Goal: Communication & Community: Ask a question

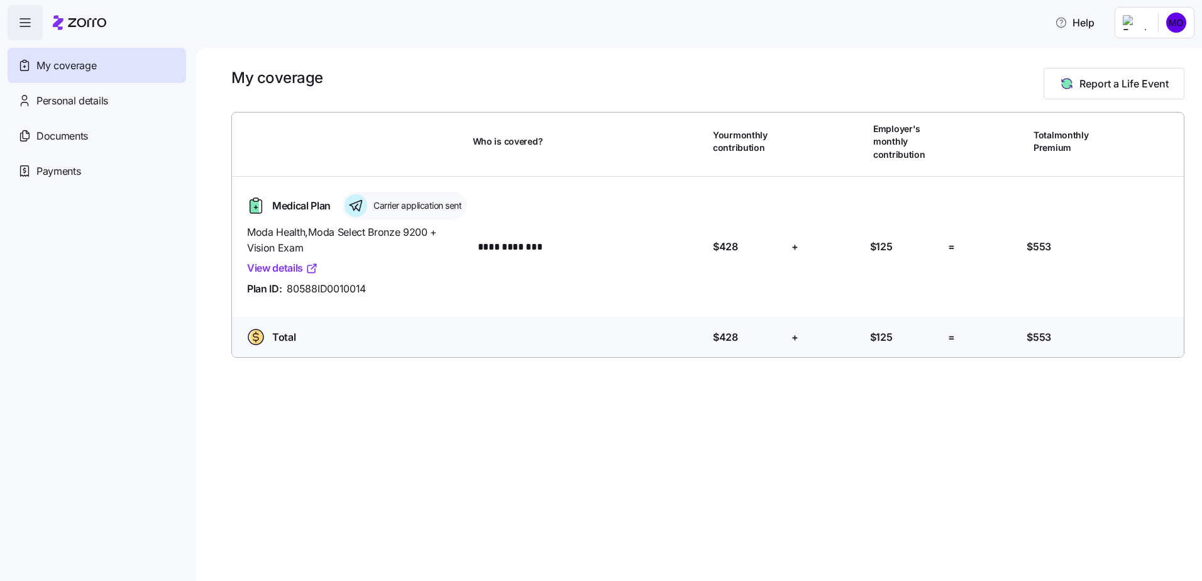
click at [286, 276] on link "View details" at bounding box center [282, 268] width 71 height 16
click at [75, 136] on span "Documents" at bounding box center [62, 136] width 52 height 16
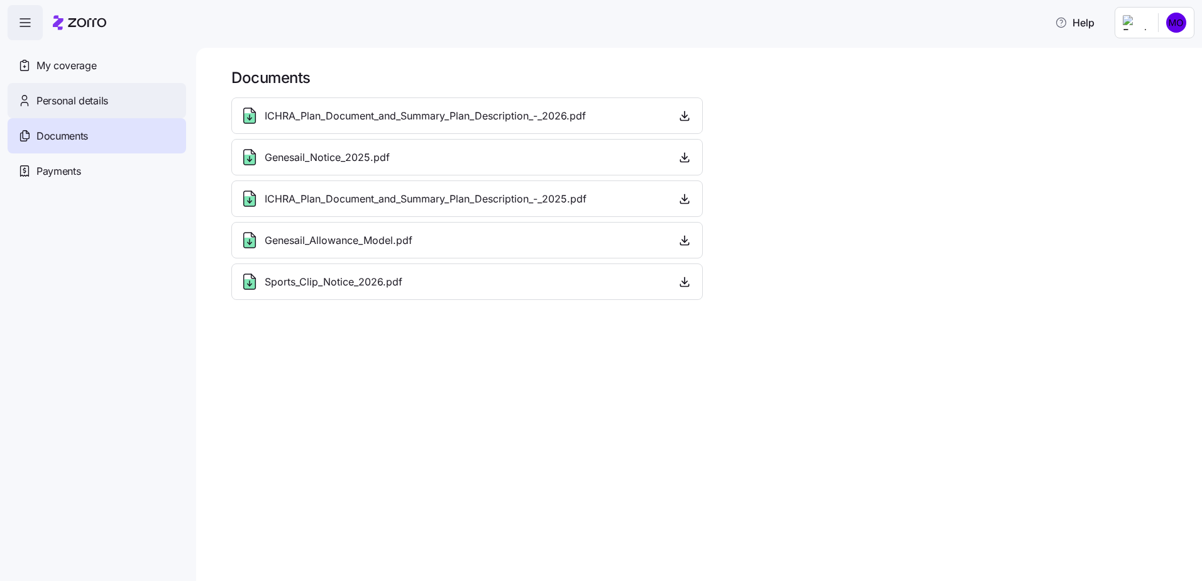
click at [89, 105] on span "Personal details" at bounding box center [72, 101] width 72 height 16
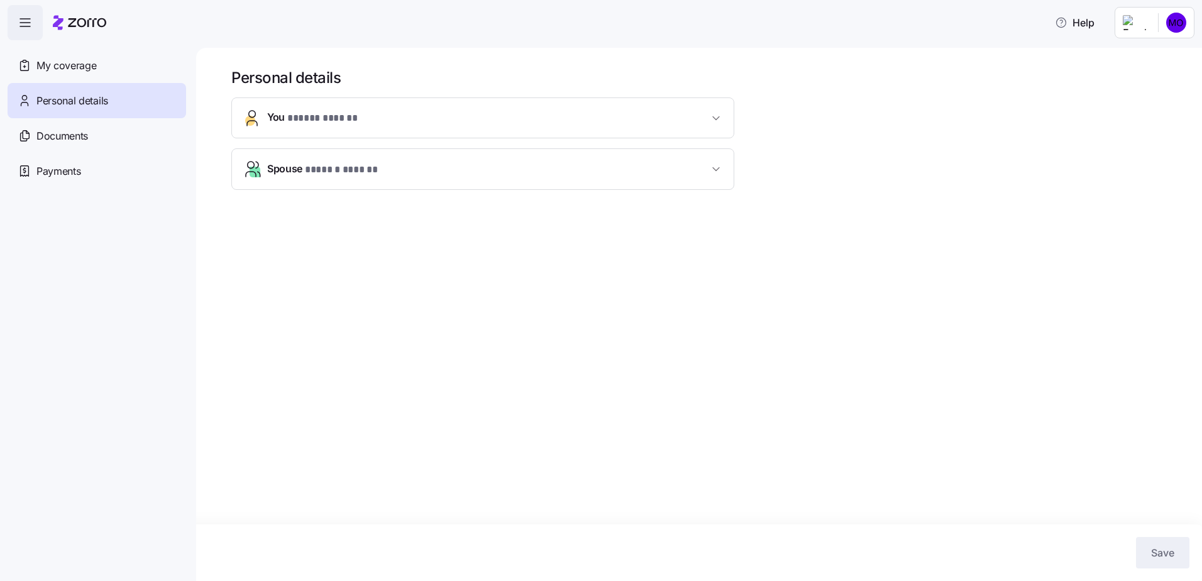
click at [511, 116] on span "You * ***** ****** *" at bounding box center [487, 117] width 441 height 17
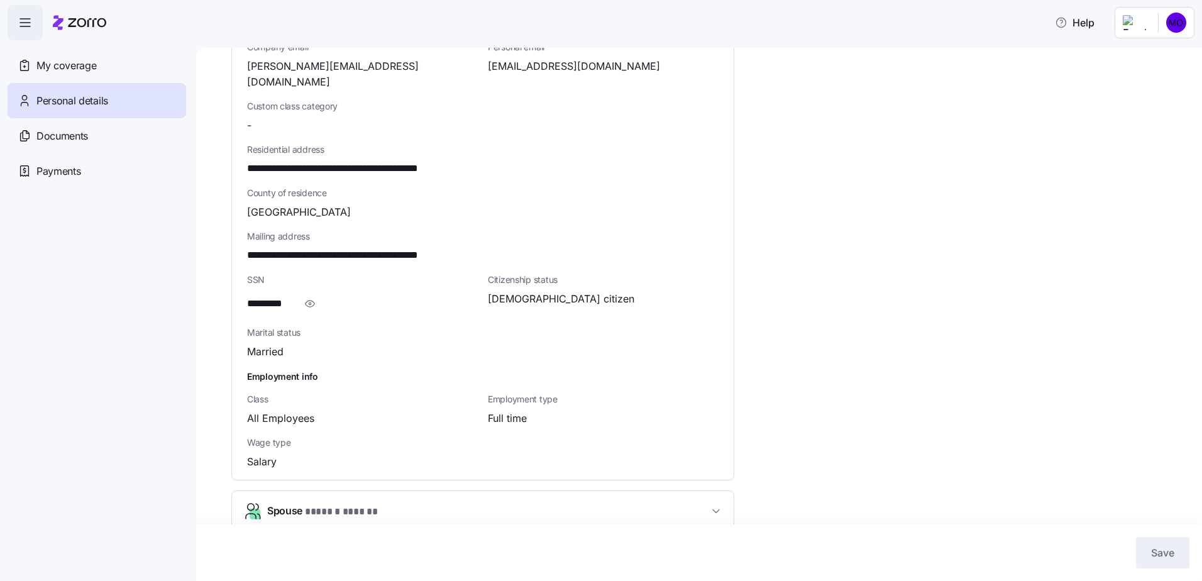
scroll to position [316, 0]
click at [114, 74] on div "My coverage" at bounding box center [97, 65] width 179 height 35
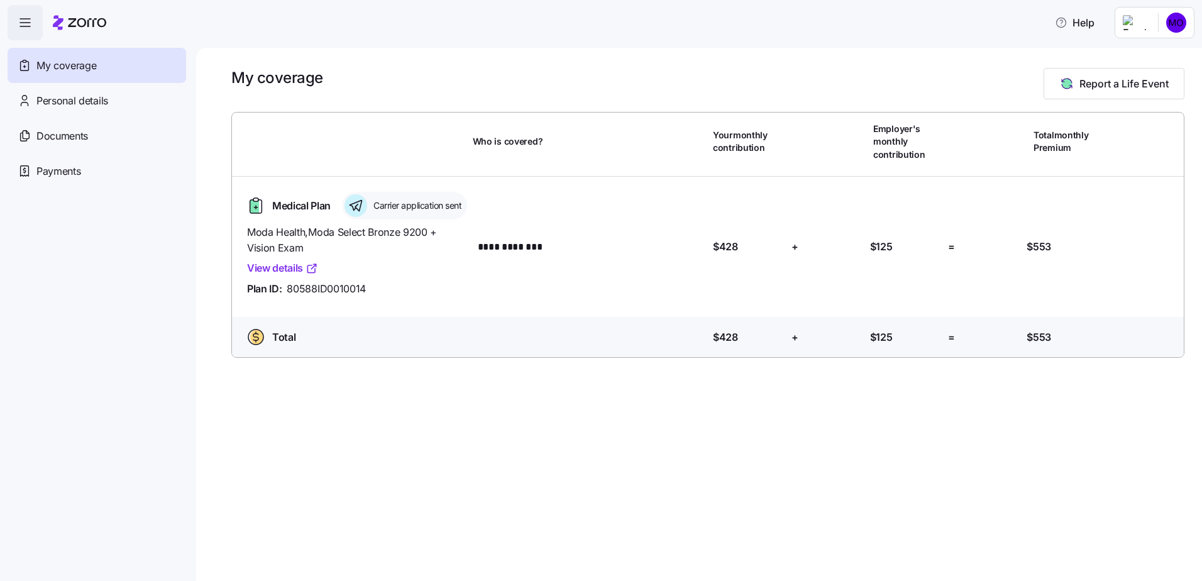
click at [36, 23] on span "button" at bounding box center [25, 23] width 34 height 34
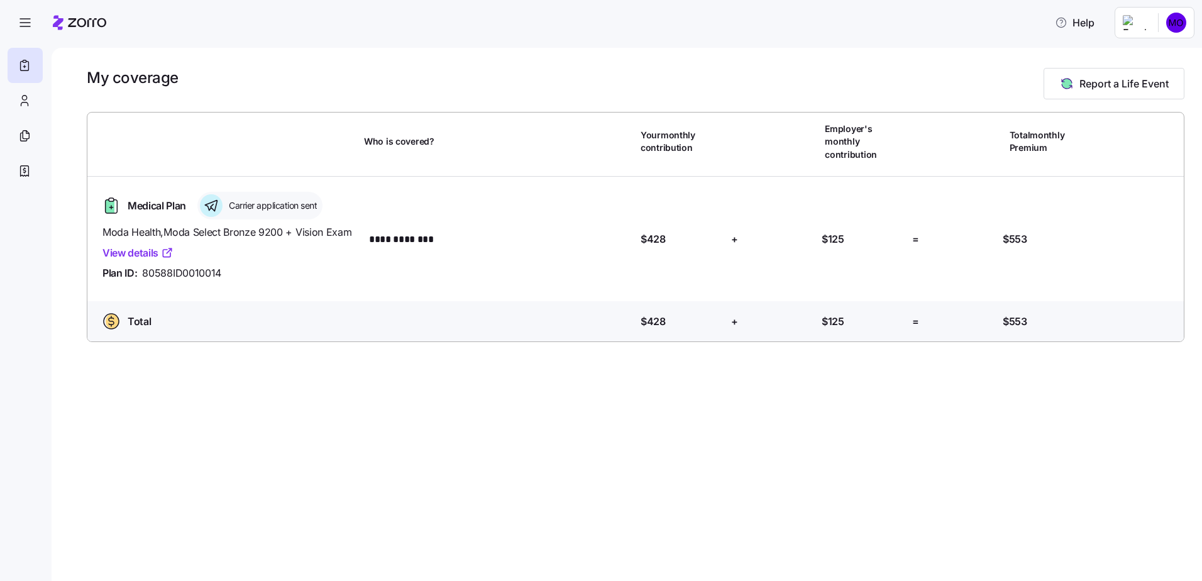
click at [151, 245] on link "View details" at bounding box center [137, 253] width 71 height 16
click at [26, 106] on icon at bounding box center [25, 100] width 14 height 15
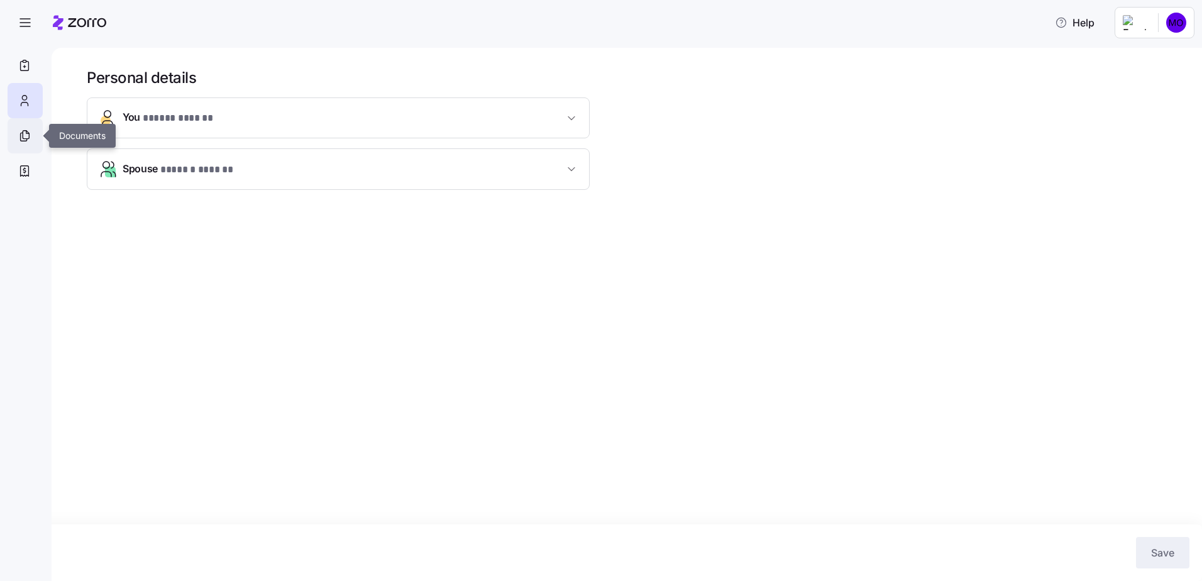
click at [35, 141] on div at bounding box center [25, 135] width 35 height 35
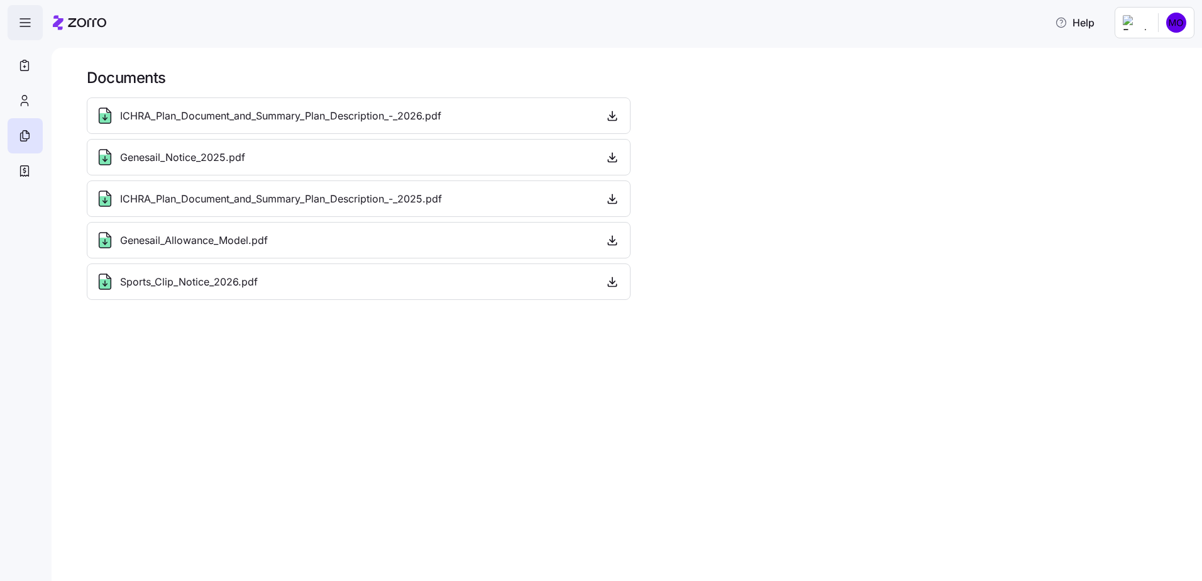
click at [28, 31] on span "button" at bounding box center [25, 23] width 34 height 34
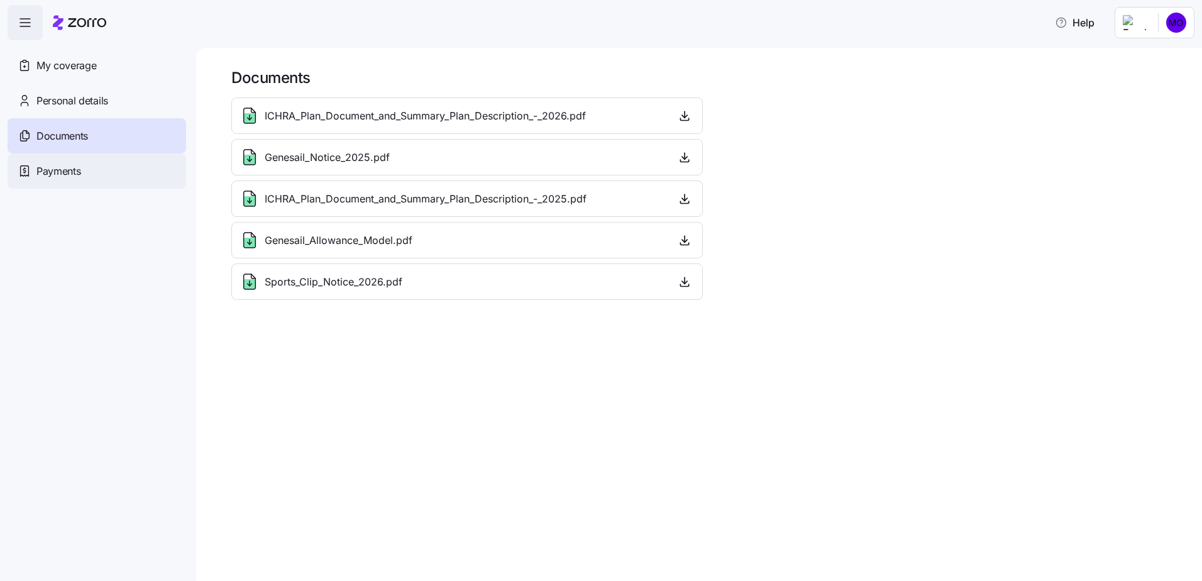
click at [62, 167] on span "Payments" at bounding box center [58, 171] width 44 height 16
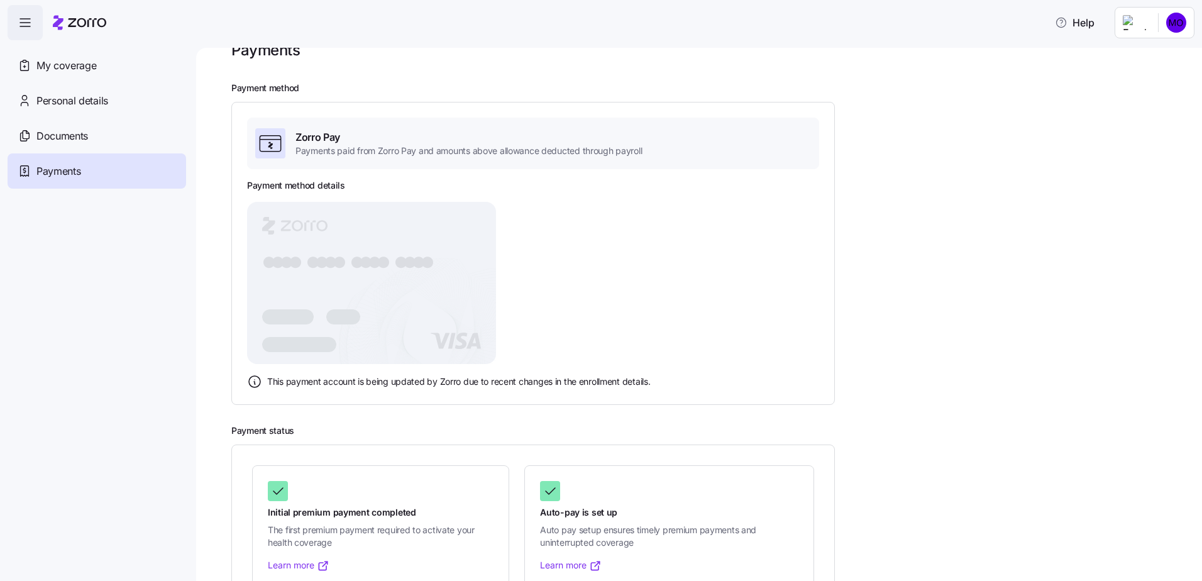
scroll to position [70, 0]
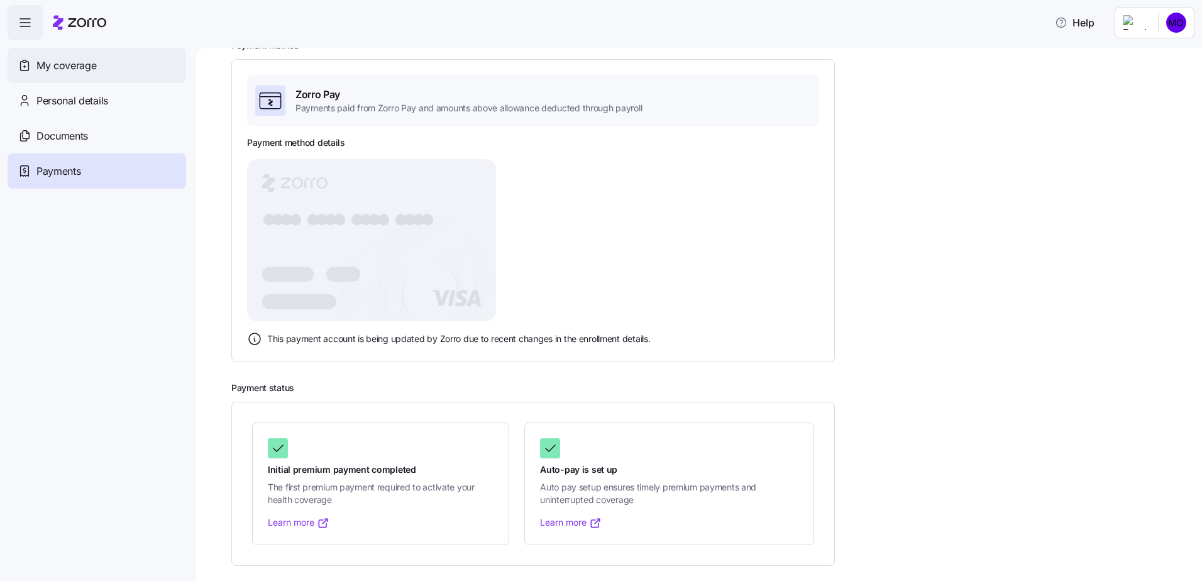
click at [65, 67] on span "My coverage" at bounding box center [66, 66] width 60 height 16
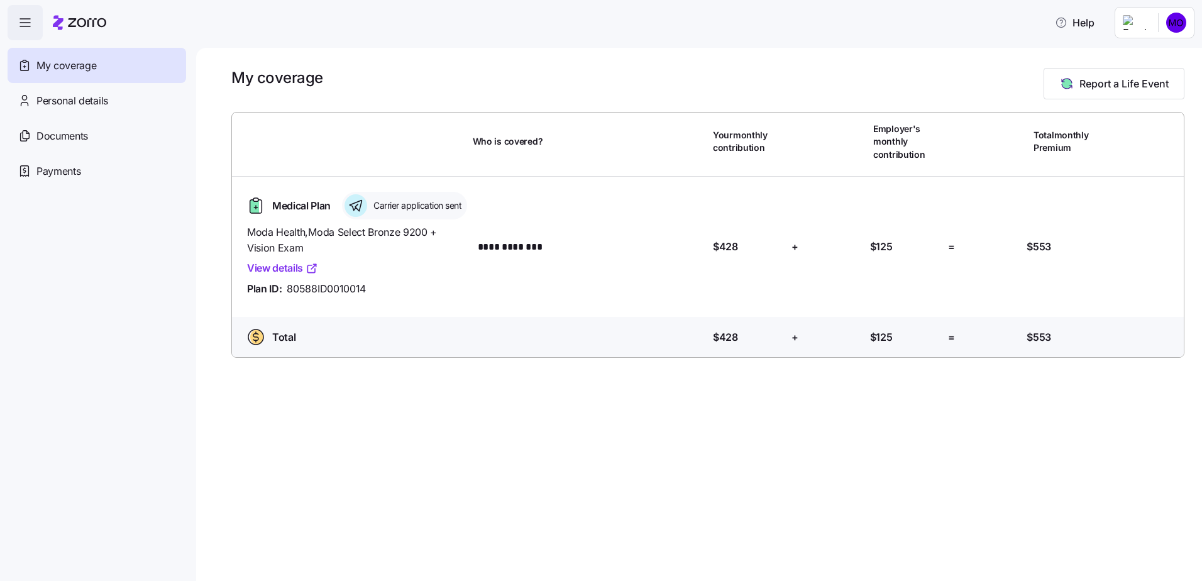
click at [292, 276] on link "View details" at bounding box center [282, 268] width 71 height 16
click at [54, 103] on span "Personal details" at bounding box center [72, 101] width 72 height 16
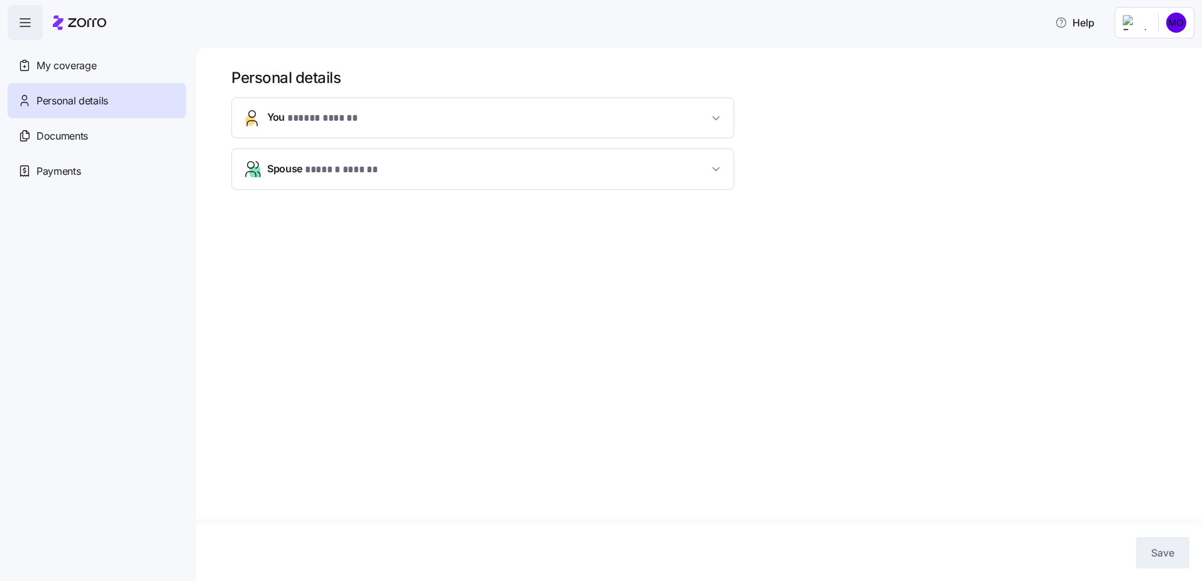
click at [312, 116] on span "* ***** ****** *" at bounding box center [324, 119] width 75 height 16
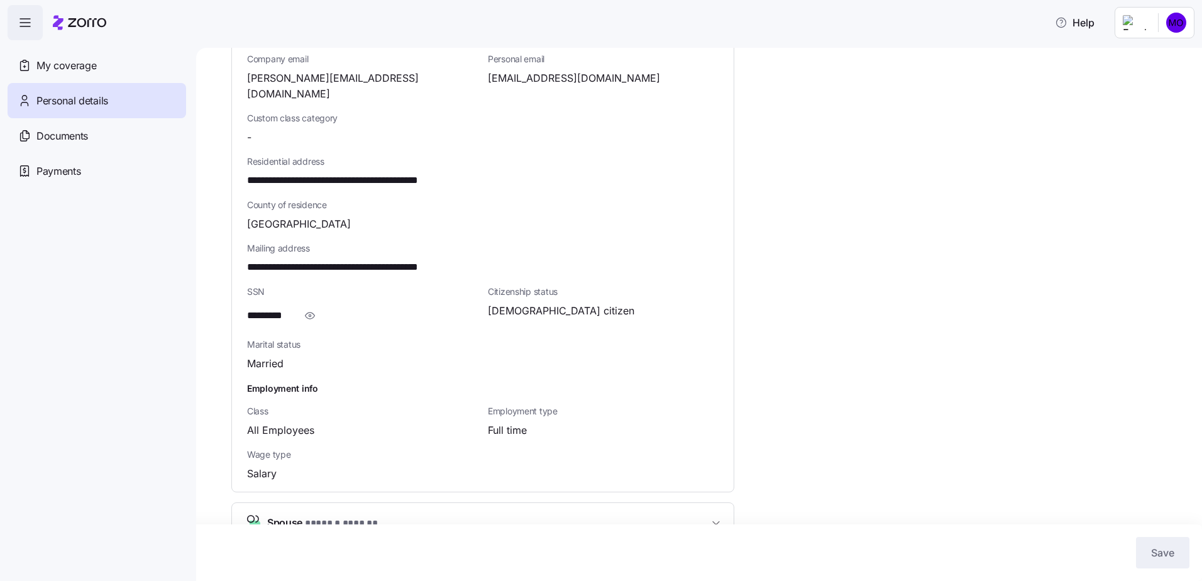
scroll to position [316, 0]
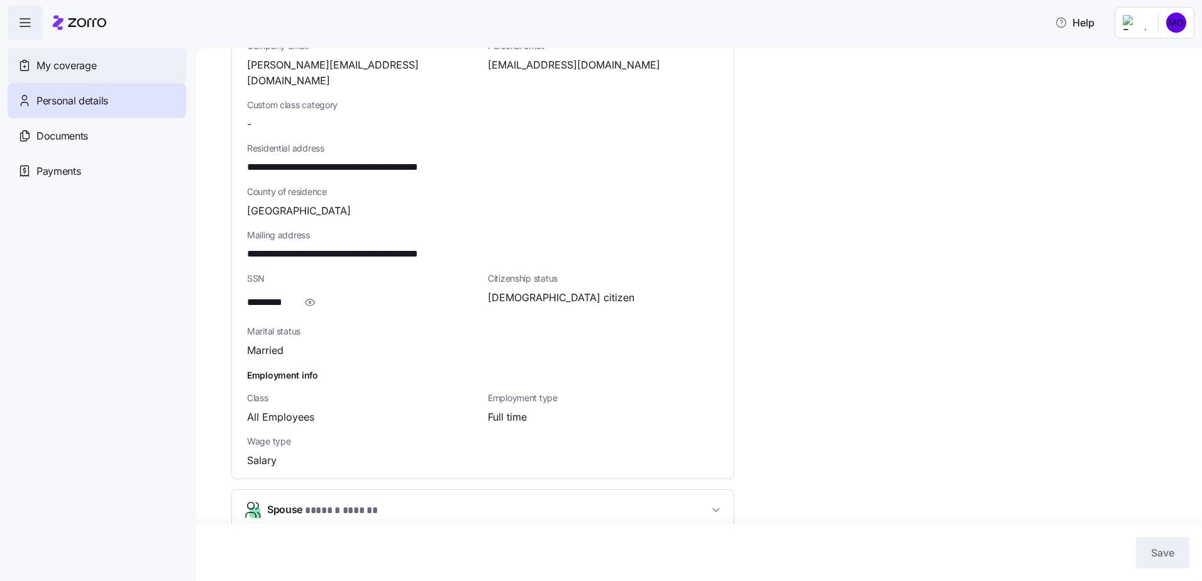
click at [41, 62] on span "My coverage" at bounding box center [66, 66] width 60 height 16
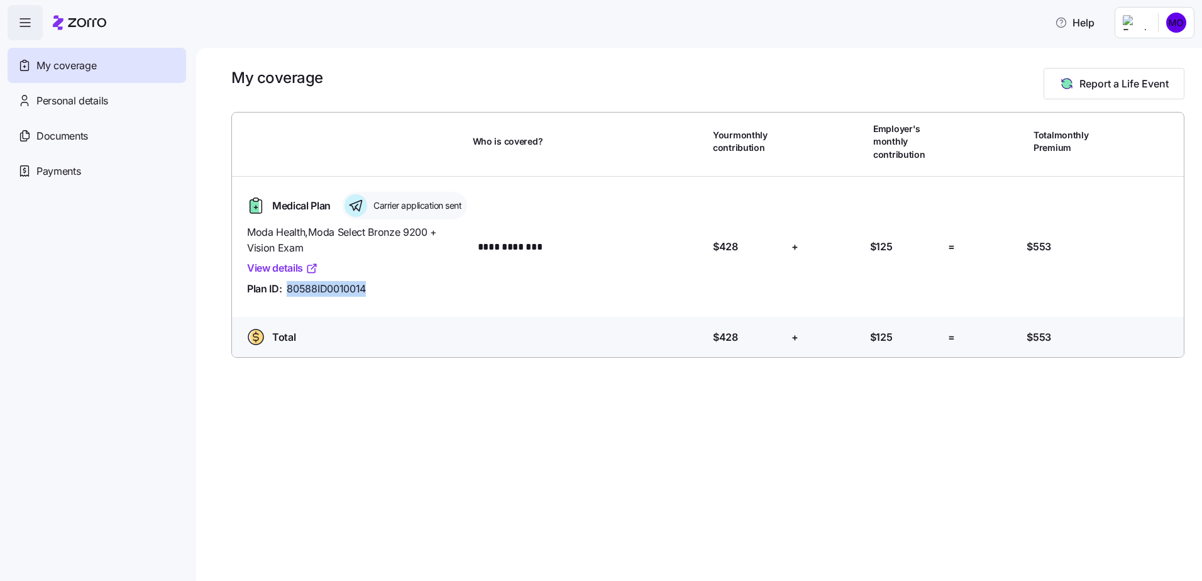
drag, startPoint x: 364, startPoint y: 310, endPoint x: 286, endPoint y: 310, distance: 78.0
click at [286, 297] on div "Plan ID: 80588ID0010014" at bounding box center [355, 289] width 216 height 16
click at [524, 362] on div "Total Who is covered? Your contribution: $428 + Employer's contribution: $125 =…" at bounding box center [708, 339] width 962 height 45
click at [92, 18] on icon at bounding box center [79, 22] width 53 height 15
click at [1085, 29] on span "Help" at bounding box center [1075, 22] width 40 height 15
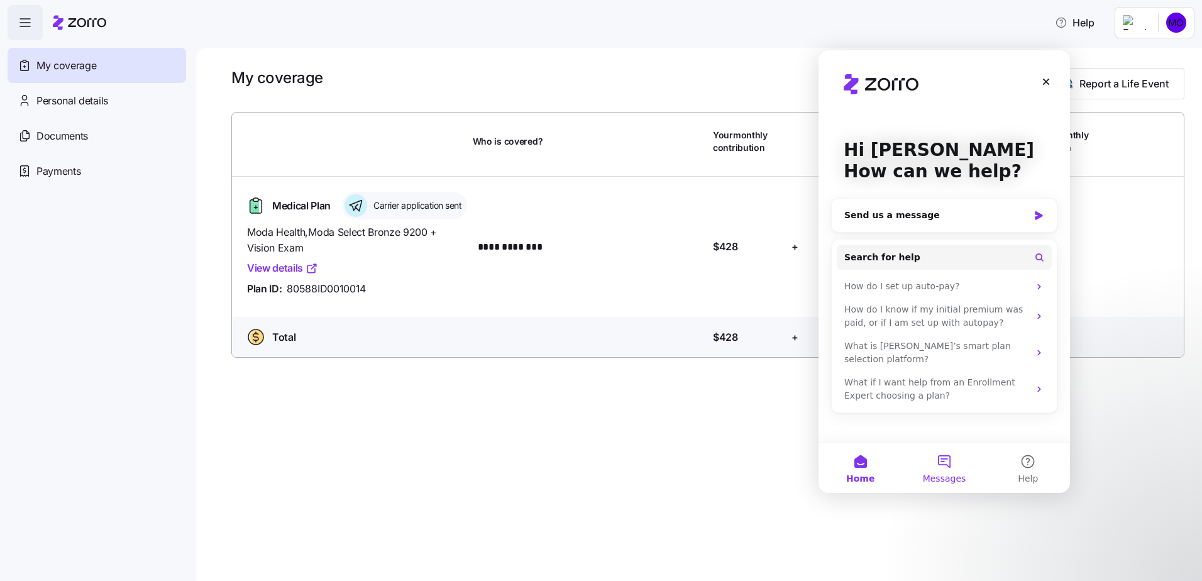
click at [942, 468] on button "Messages" at bounding box center [944, 468] width 84 height 50
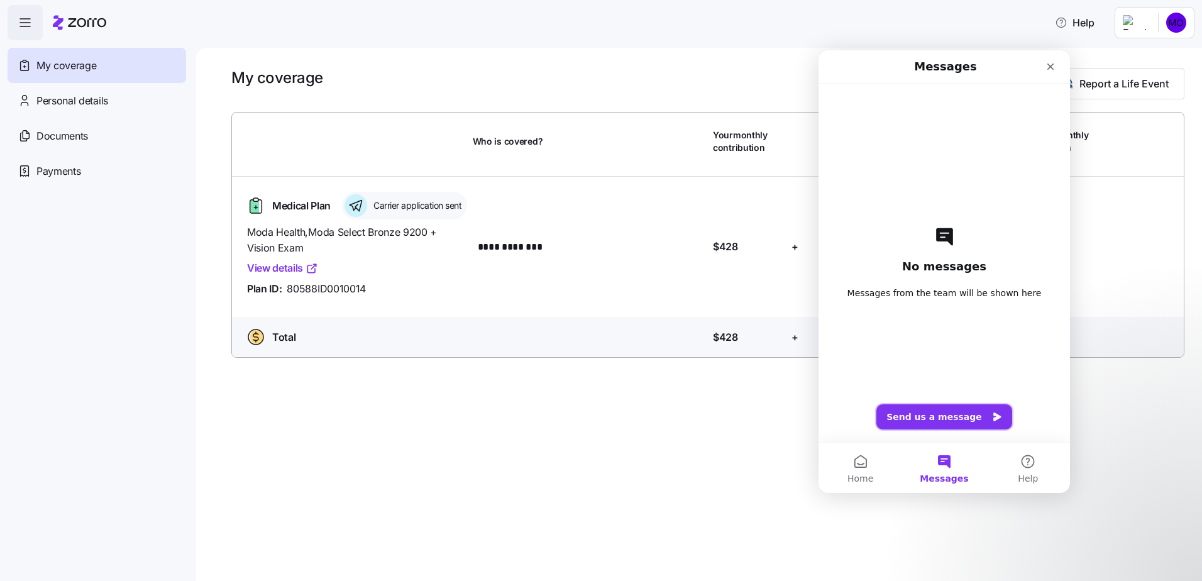
click at [938, 406] on button "Send us a message" at bounding box center [945, 416] width 136 height 25
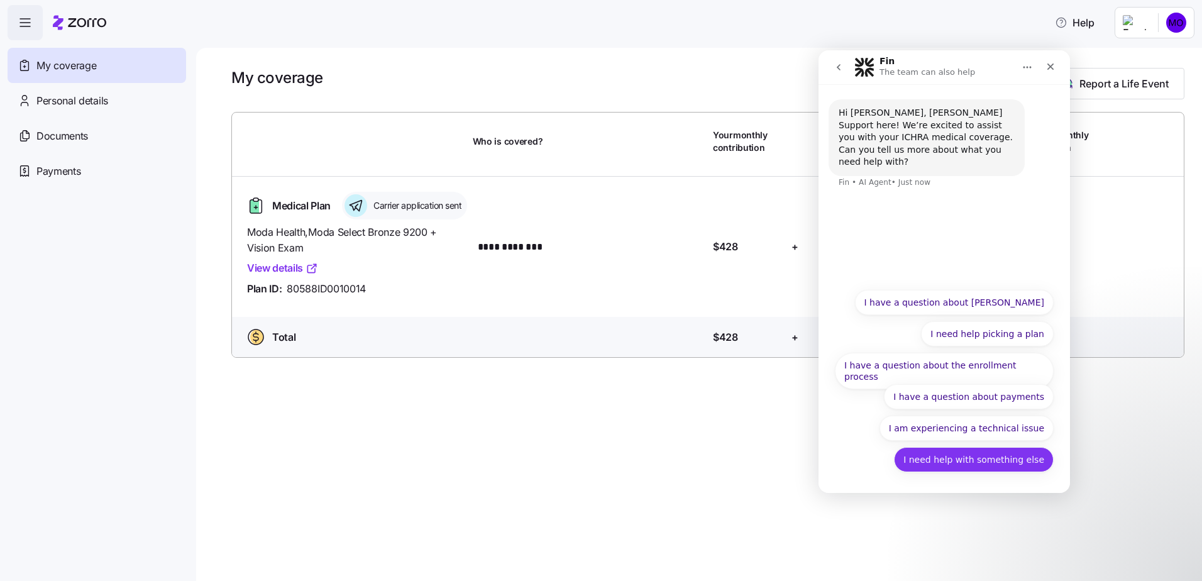
click at [973, 467] on button "I need help with something else" at bounding box center [974, 459] width 160 height 25
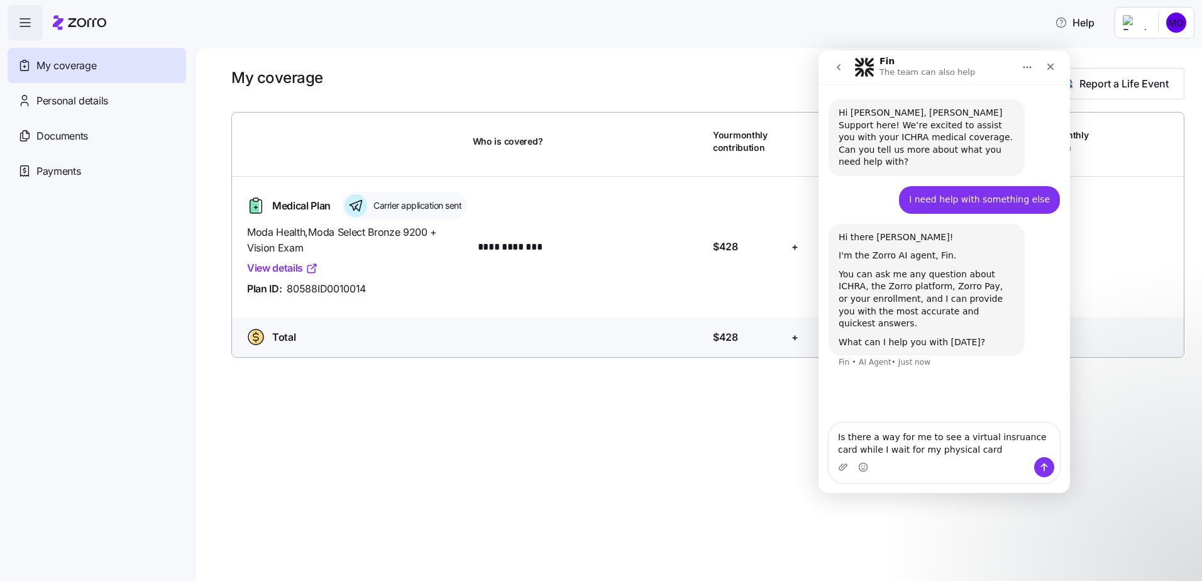
type textarea "Is there a way for me to see a virtual insurance card while I wait for my physi…"
click at [986, 455] on textarea "Is there a way for me to see a virtual insurance card while I wait for my physi…" at bounding box center [944, 440] width 230 height 34
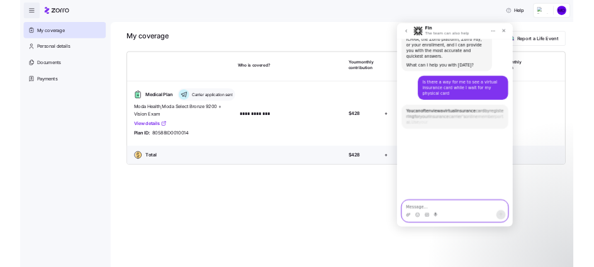
scroll to position [260, 0]
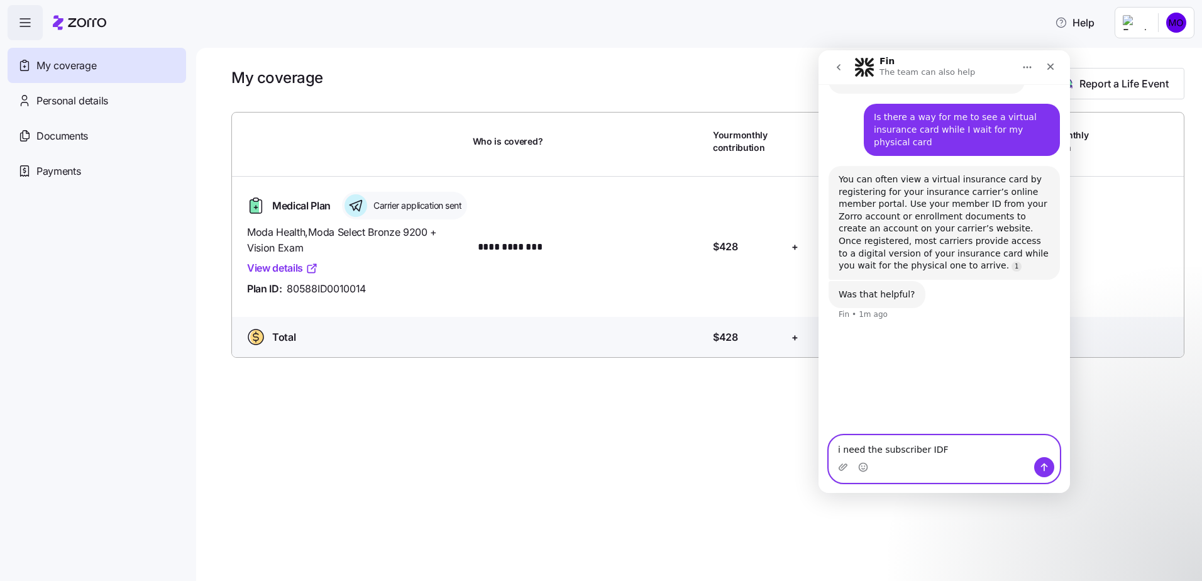
type textarea "i need the subscriber ID"
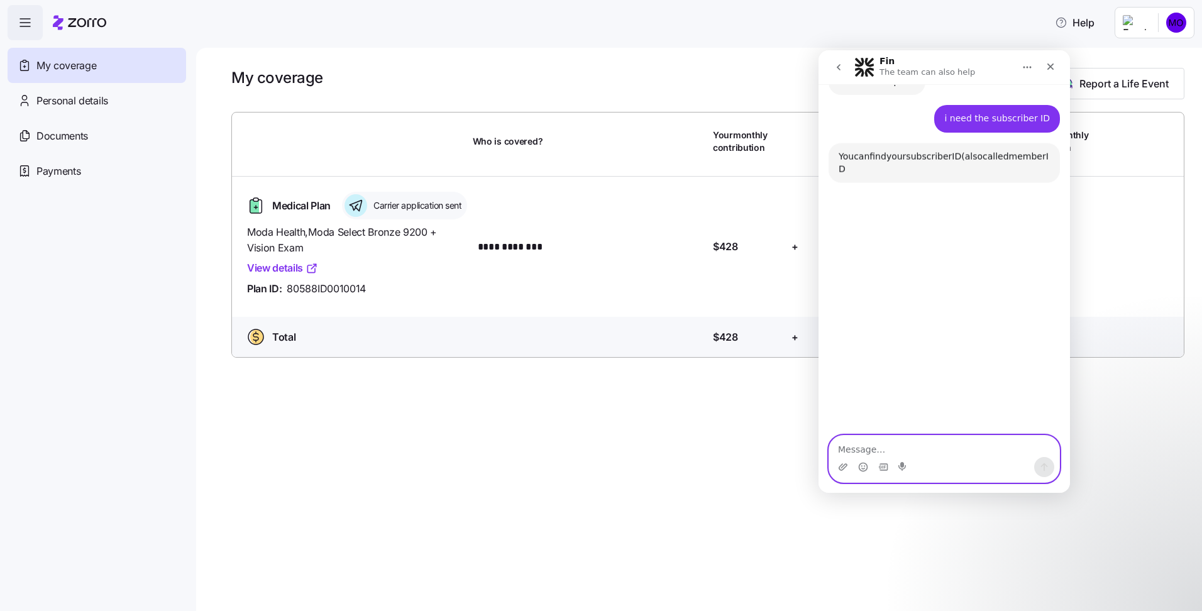
scroll to position [475, 0]
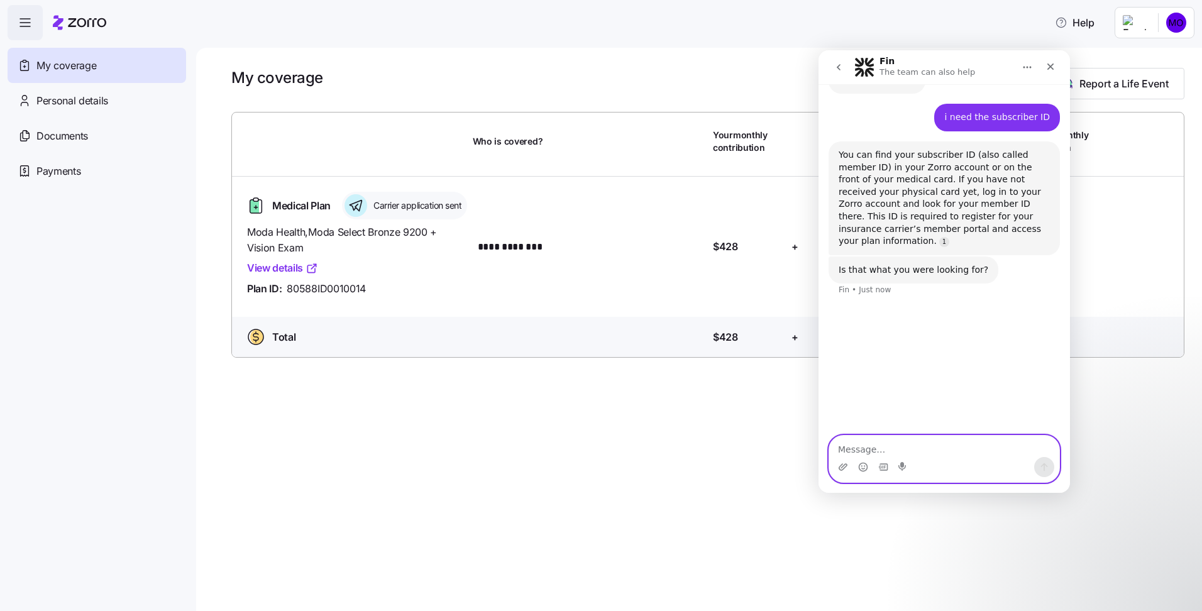
click at [880, 452] on textarea "Message…" at bounding box center [944, 446] width 230 height 21
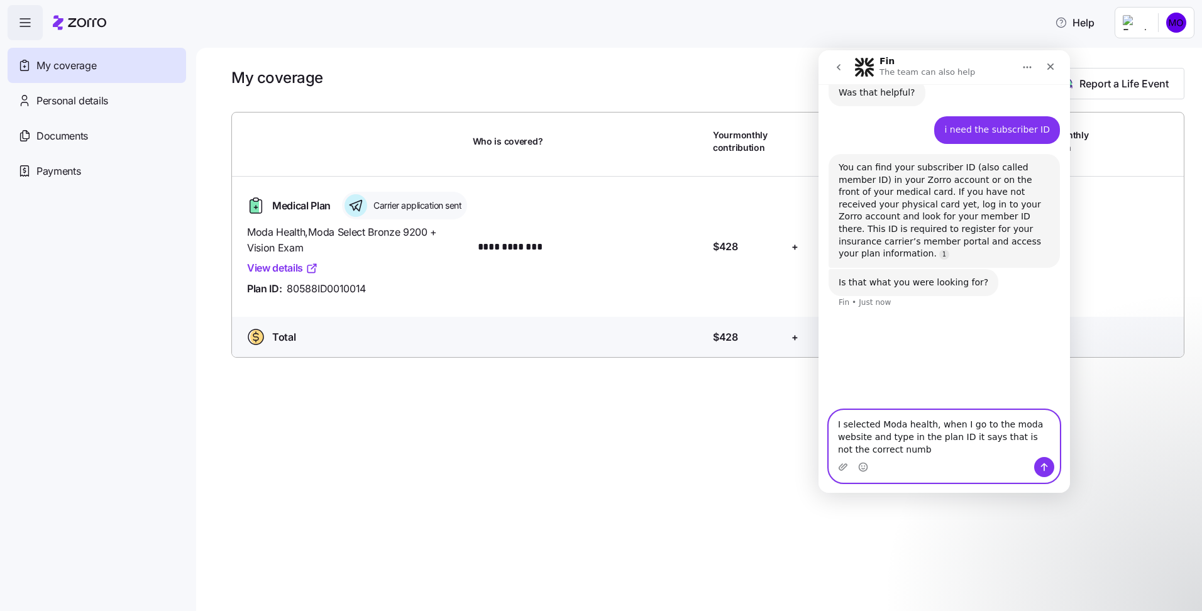
scroll to position [462, 0]
type textarea "I selected Moda health, when I go to the moda website and type in the plan ID i…"
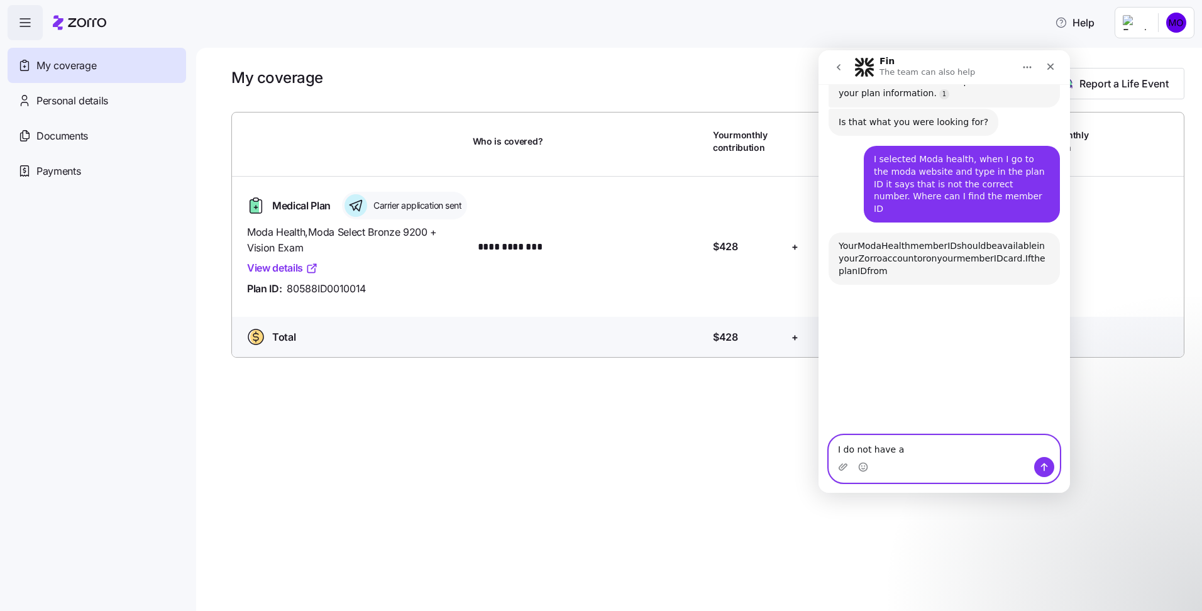
scroll to position [653, 0]
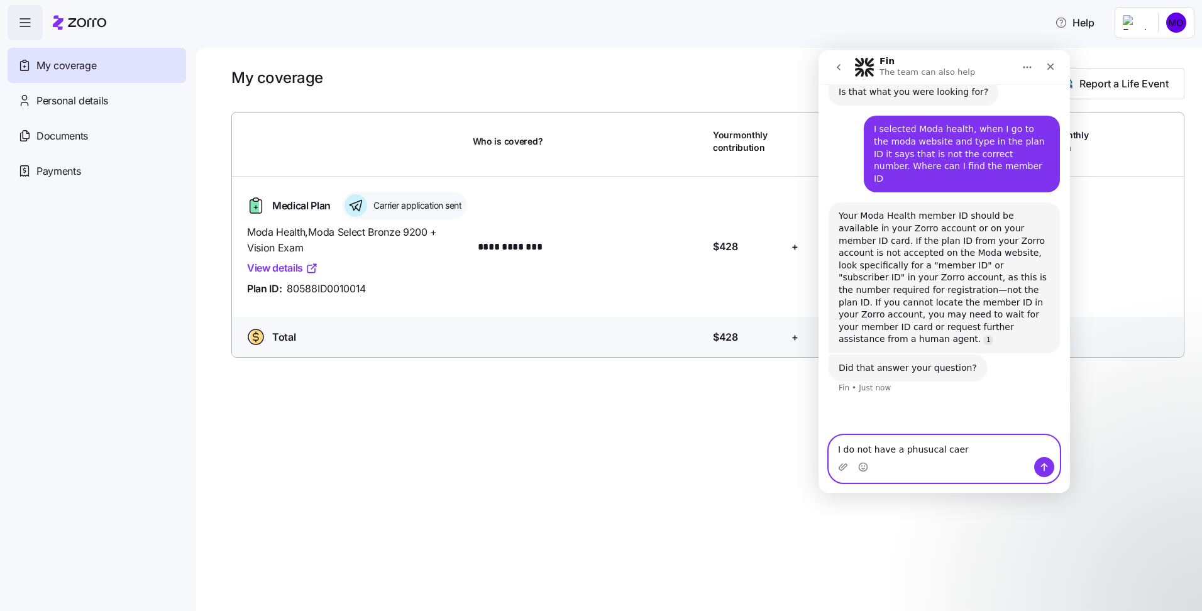
type textarea "I do not have a phusucal caerd"
click at [880, 452] on textarea "I do not have a phusucal caerd" at bounding box center [944, 446] width 230 height 21
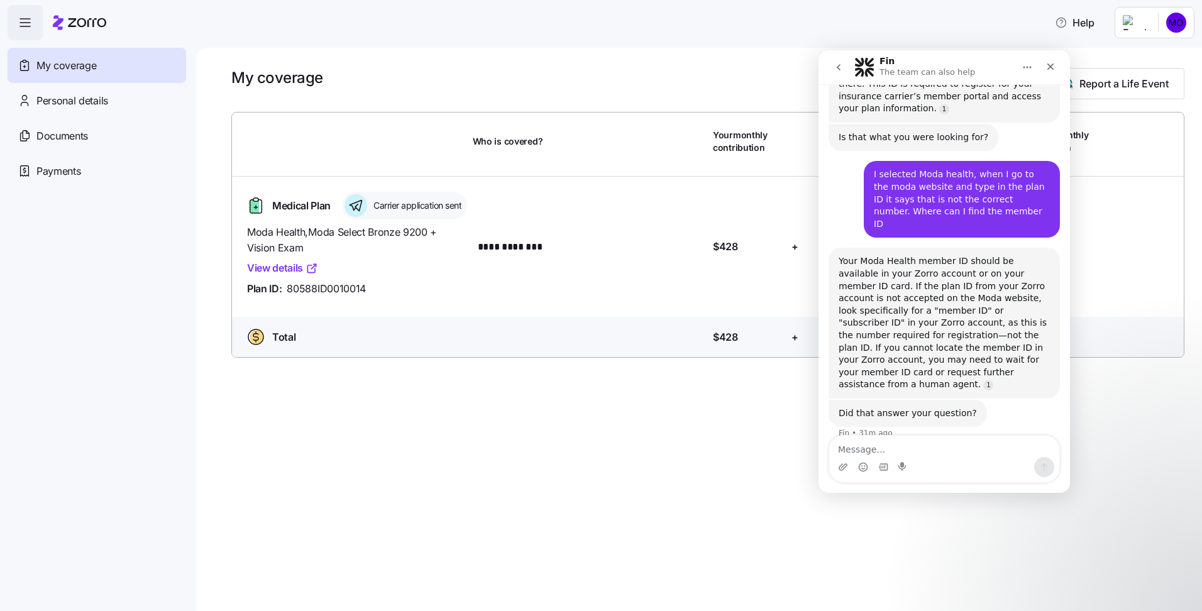
scroll to position [640, 0]
